Goal: Check status: Check status

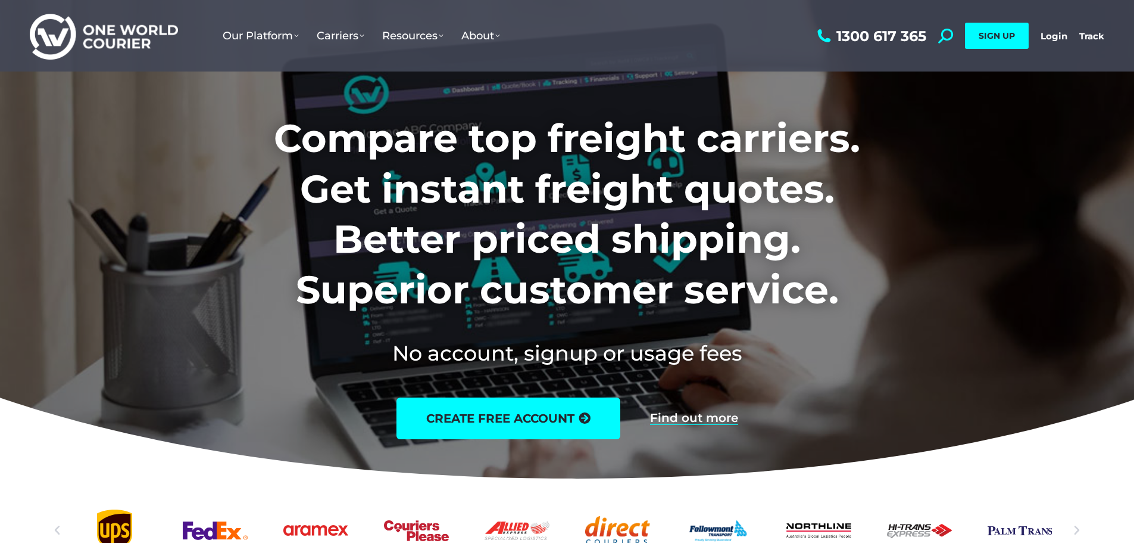
drag, startPoint x: 1048, startPoint y: 31, endPoint x: 1049, endPoint y: 46, distance: 14.9
click at [1048, 32] on link "Login" at bounding box center [1054, 35] width 27 height 11
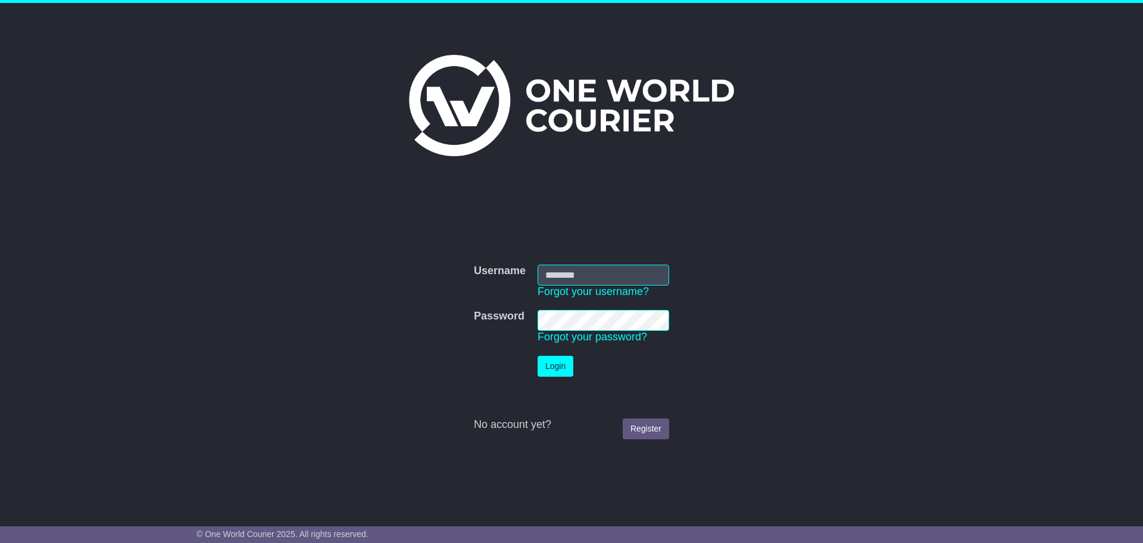
type input "**********"
click at [559, 365] on button "Login" at bounding box center [556, 366] width 36 height 21
